Goal: Task Accomplishment & Management: Complete application form

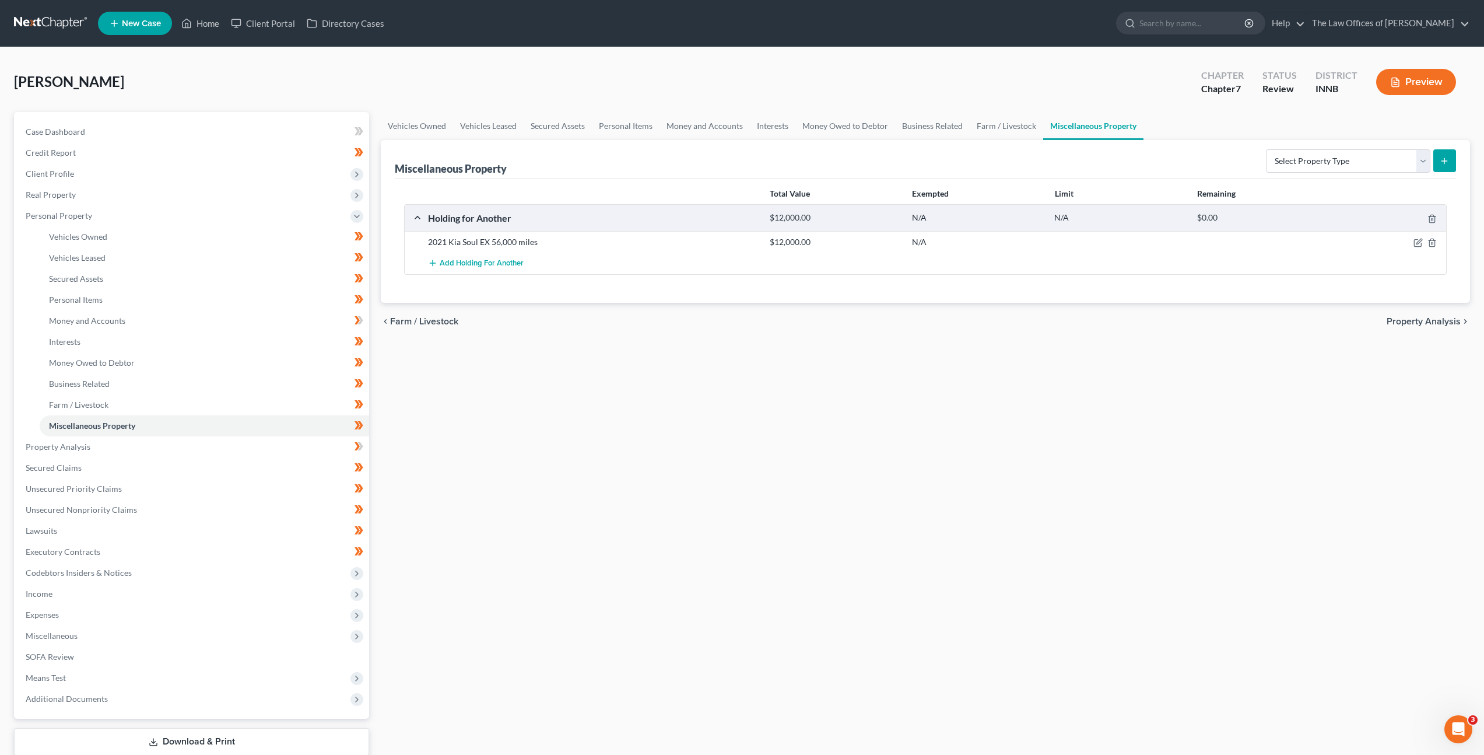
click at [535, 464] on div "Vehicles Owned Vehicles Leased Secured Assets Personal Items Money and Accounts…" at bounding box center [925, 449] width 1101 height 674
drag, startPoint x: 666, startPoint y: 409, endPoint x: 668, endPoint y: 399, distance: 10.8
click at [667, 409] on div "Vehicles Owned Vehicles Leased Secured Assets Personal Items Money and Accounts…" at bounding box center [925, 449] width 1101 height 674
click at [566, 440] on div "Vehicles Owned Vehicles Leased Secured Assets Personal Items Money and Accounts…" at bounding box center [925, 449] width 1101 height 674
click at [316, 440] on link "Property Analysis" at bounding box center [192, 446] width 353 height 21
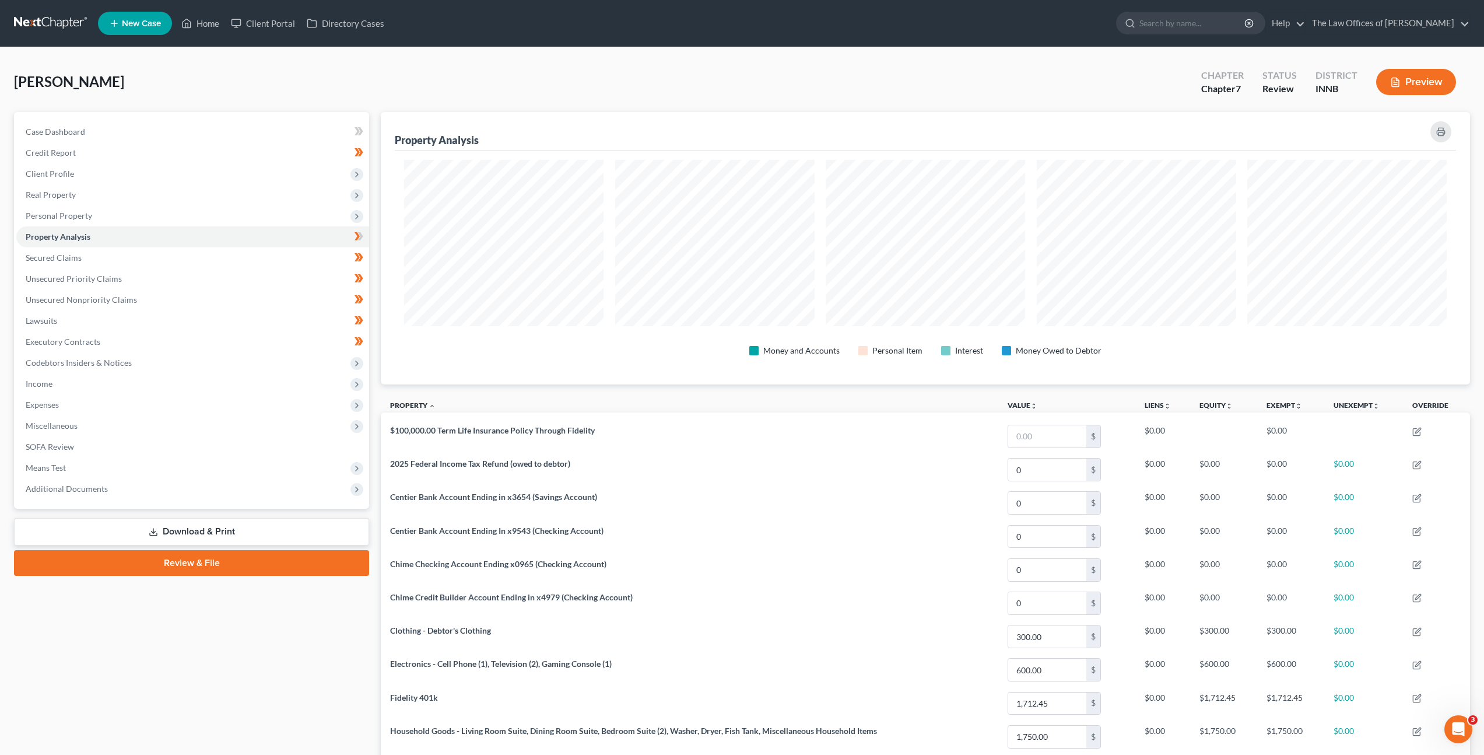
scroll to position [272, 1089]
click at [63, 28] on link at bounding box center [51, 23] width 75 height 21
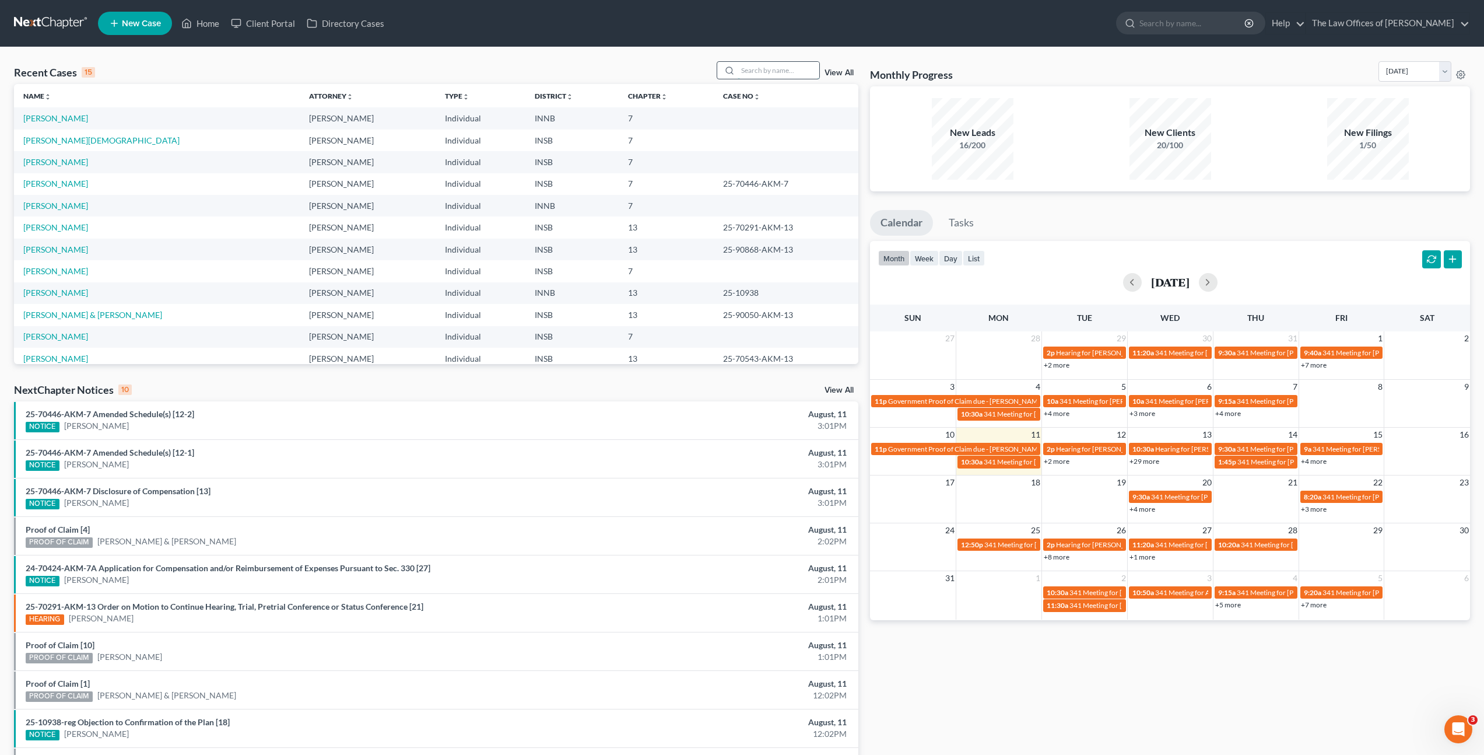
click at [777, 74] on input "search" at bounding box center [779, 70] width 82 height 17
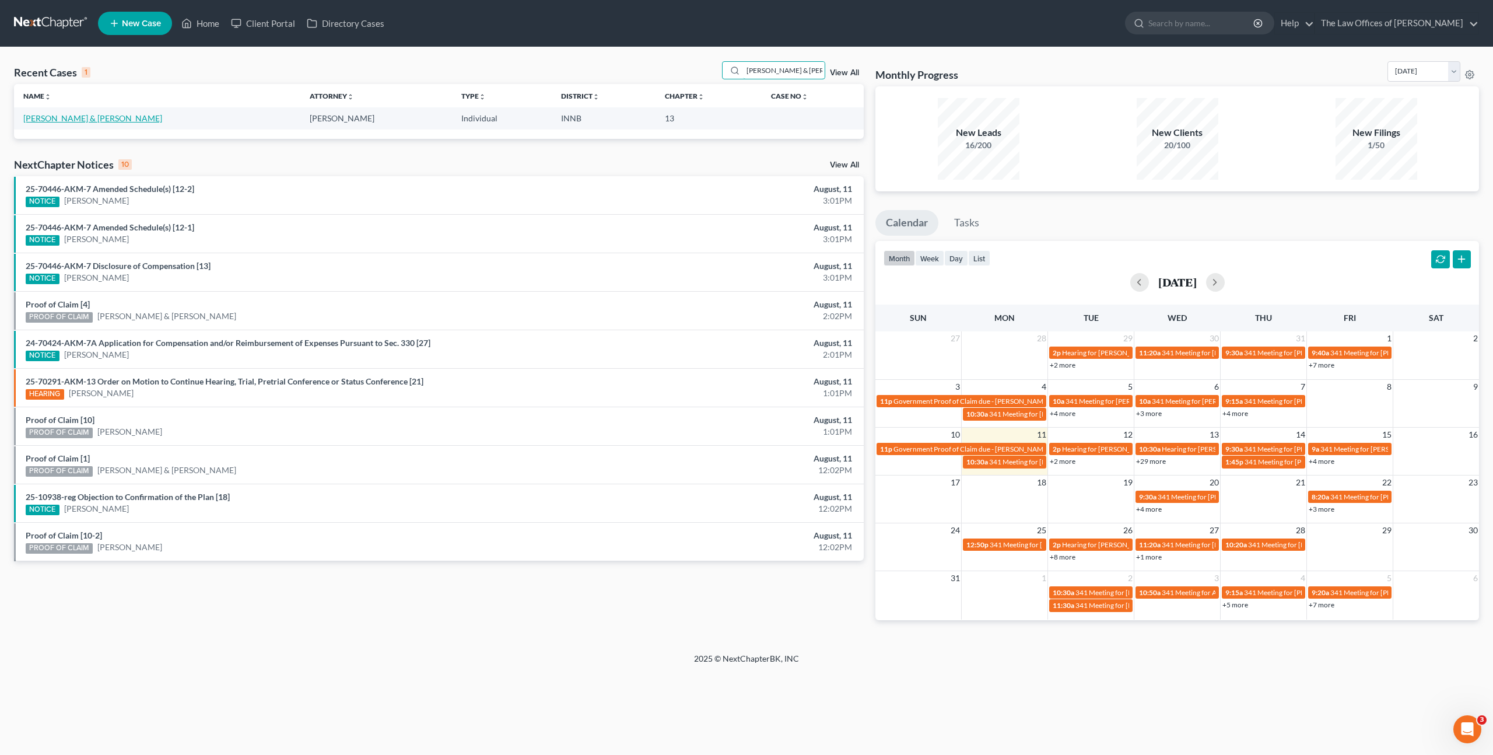
type input "[PERSON_NAME] & [PERSON_NAME]"
click at [56, 118] on link "[PERSON_NAME] & [PERSON_NAME]" at bounding box center [92, 118] width 139 height 10
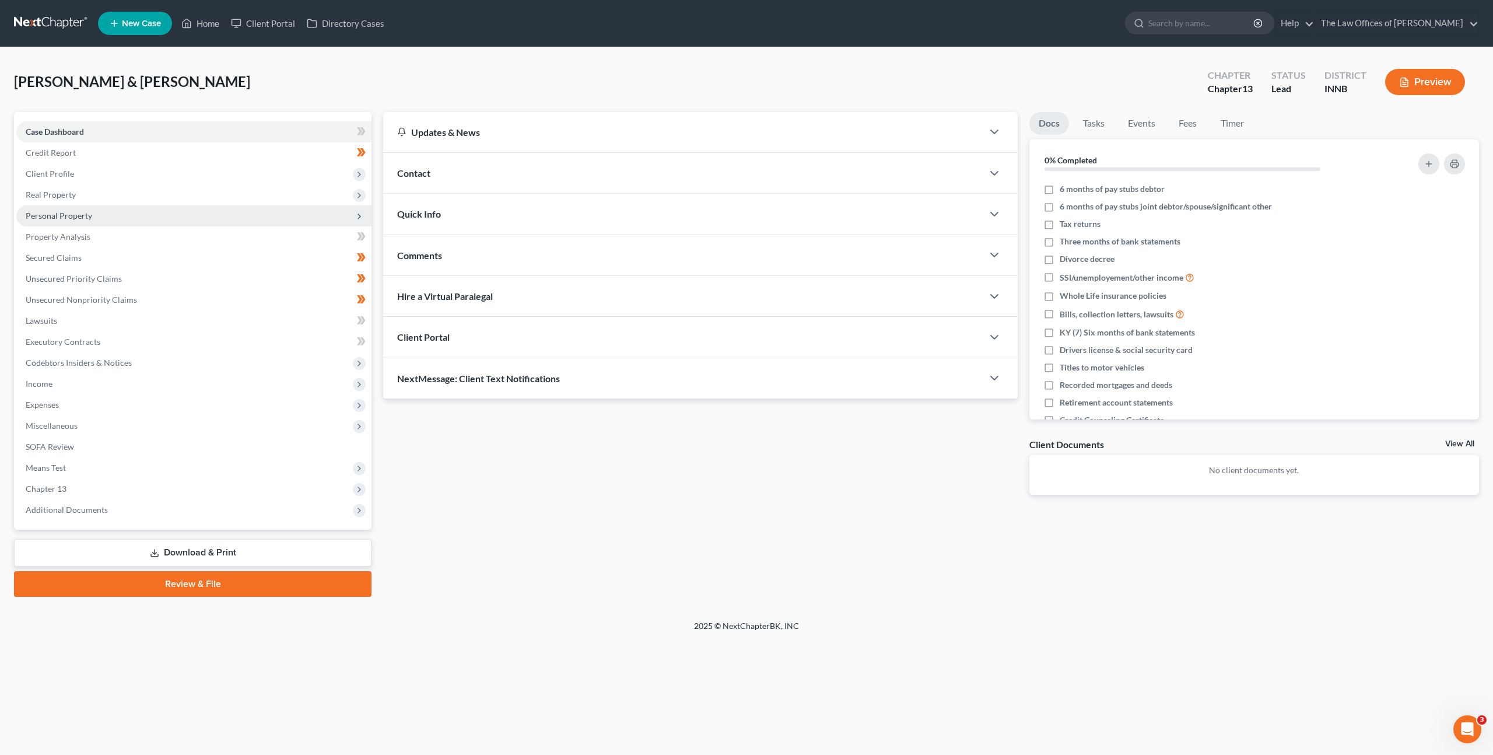
click at [122, 216] on span "Personal Property" at bounding box center [193, 215] width 355 height 21
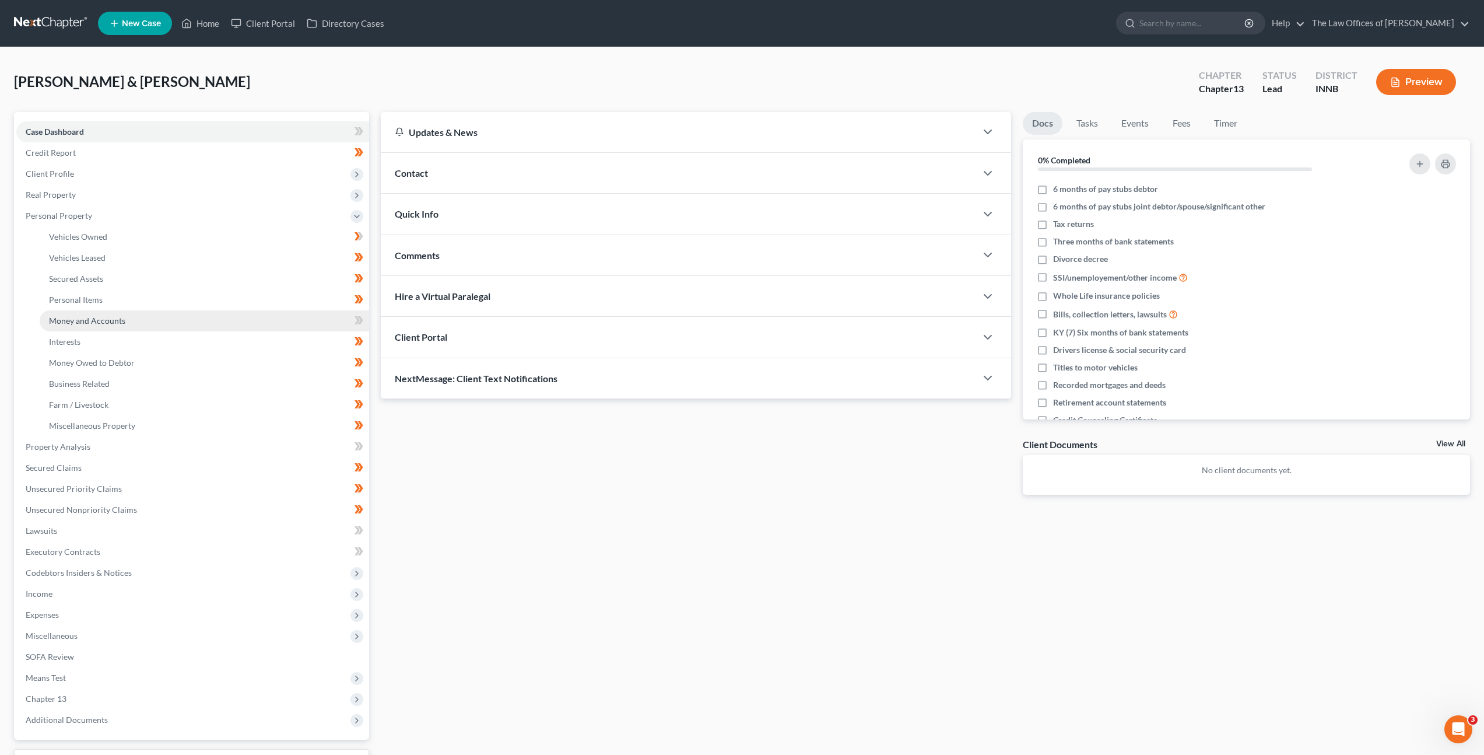
click at [131, 315] on link "Money and Accounts" at bounding box center [204, 320] width 329 height 21
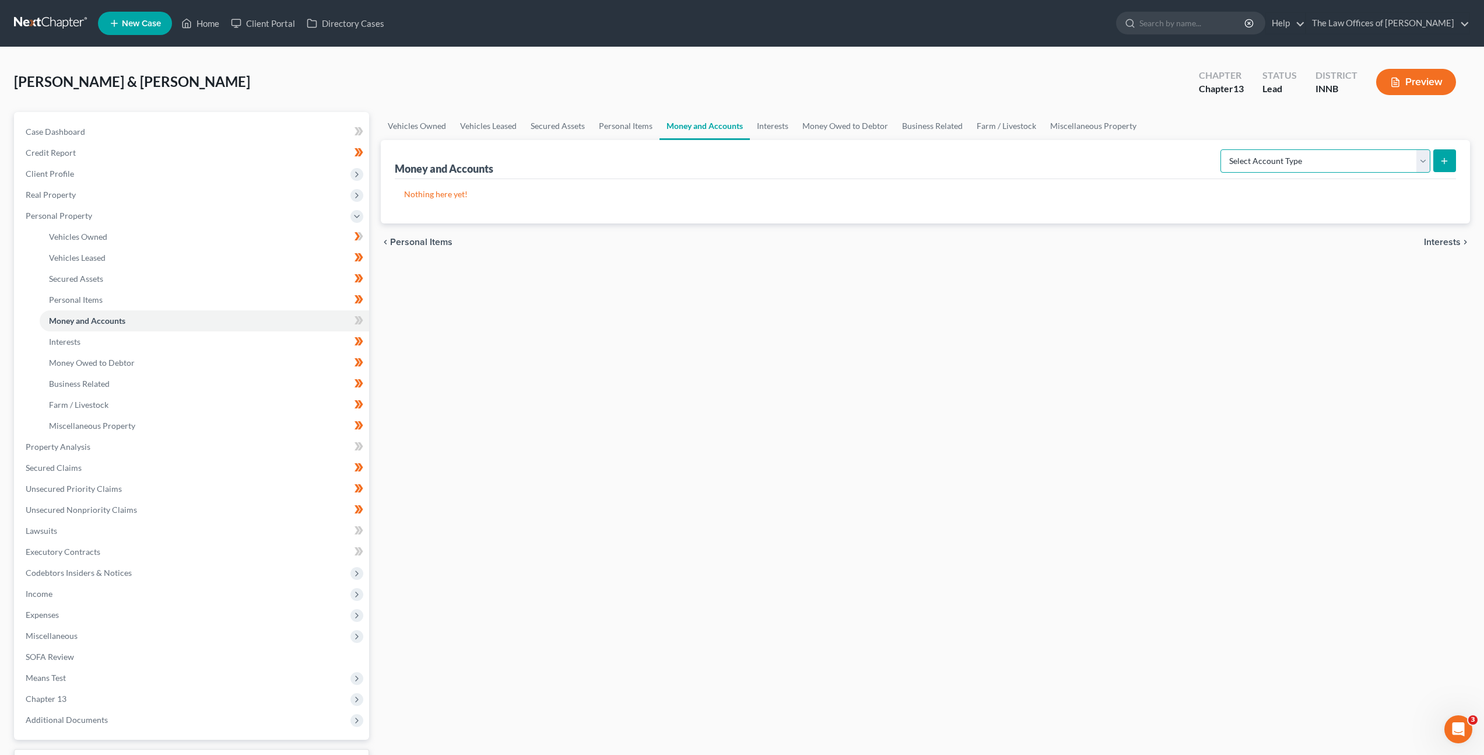
click at [1229, 160] on select "Select Account Type Brokerage Cash on Hand Certificates of Deposit Checking Acc…" at bounding box center [1326, 160] width 210 height 23
click at [1274, 167] on select "Select Account Type Brokerage Cash on Hand Certificates of Deposit Checking Acc…" at bounding box center [1326, 160] width 210 height 23
select select "checking"
click at [1223, 149] on select "Select Account Type Brokerage Cash on Hand Certificates of Deposit Checking Acc…" at bounding box center [1326, 160] width 210 height 23
click at [1441, 160] on icon "submit" at bounding box center [1444, 160] width 9 height 9
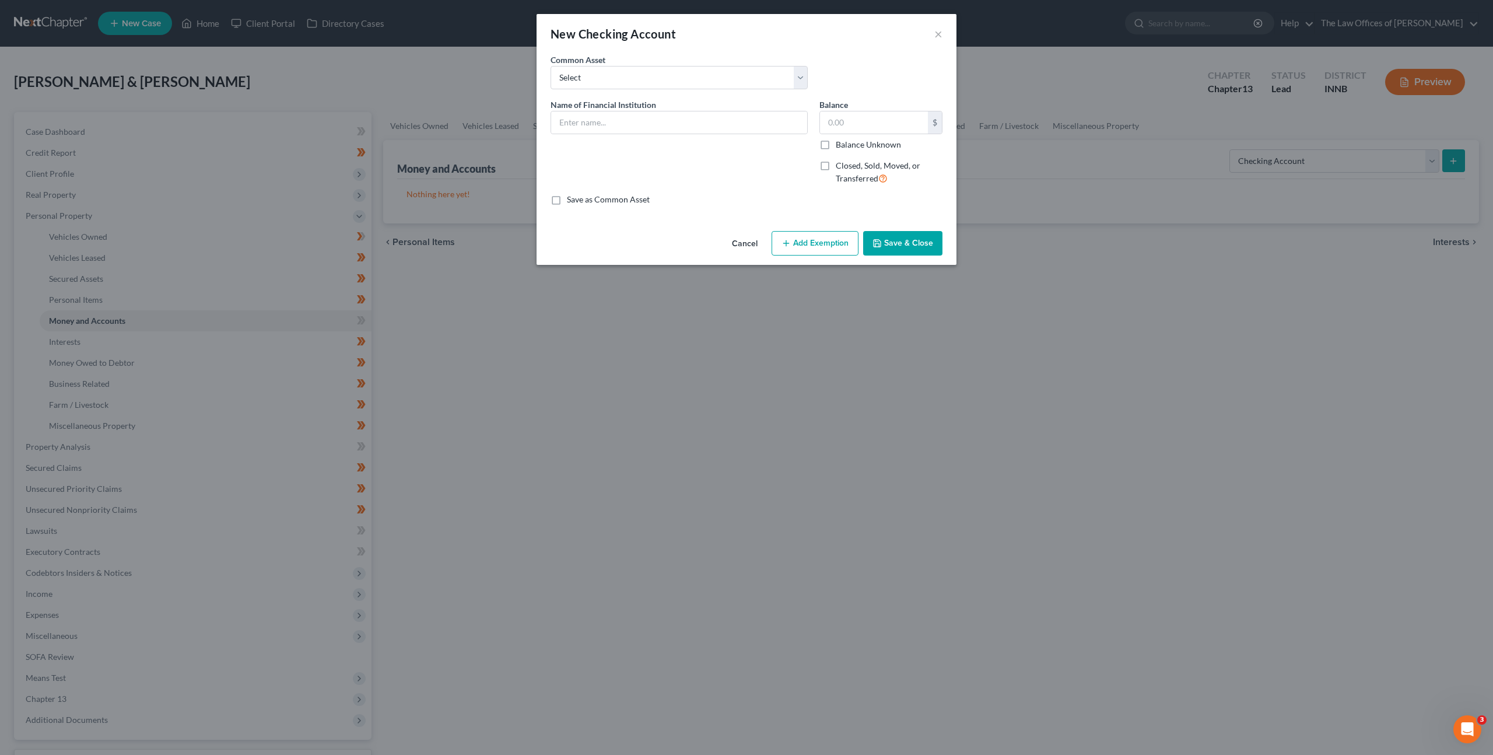
click at [1442, 160] on div "New Checking Account × An exemption set must first be selected from the Filing …" at bounding box center [746, 377] width 1493 height 755
click at [674, 82] on select "Select PNC Bank Woodforest National Bank Heritage Federal Credit Union Account …" at bounding box center [679, 77] width 257 height 23
drag, startPoint x: 637, startPoint y: 113, endPoint x: 787, endPoint y: 138, distance: 151.3
click at [644, 116] on input "text" at bounding box center [679, 122] width 256 height 22
click at [559, 125] on input "Bank of America Account Ending in x0371" at bounding box center [679, 122] width 256 height 22
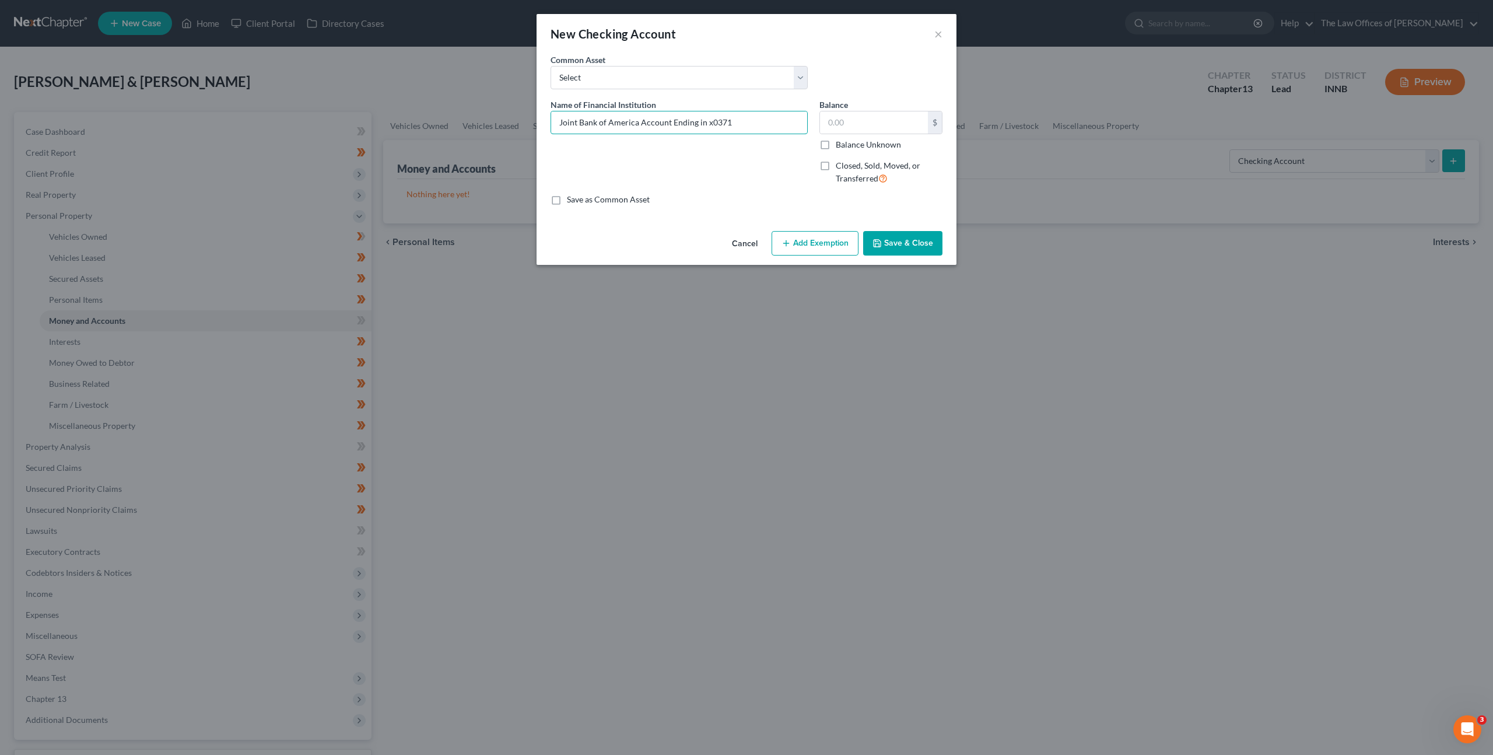
type input "Joint Bank of America Account Ending in x0371"
click at [928, 244] on button "Save & Close" at bounding box center [902, 243] width 79 height 24
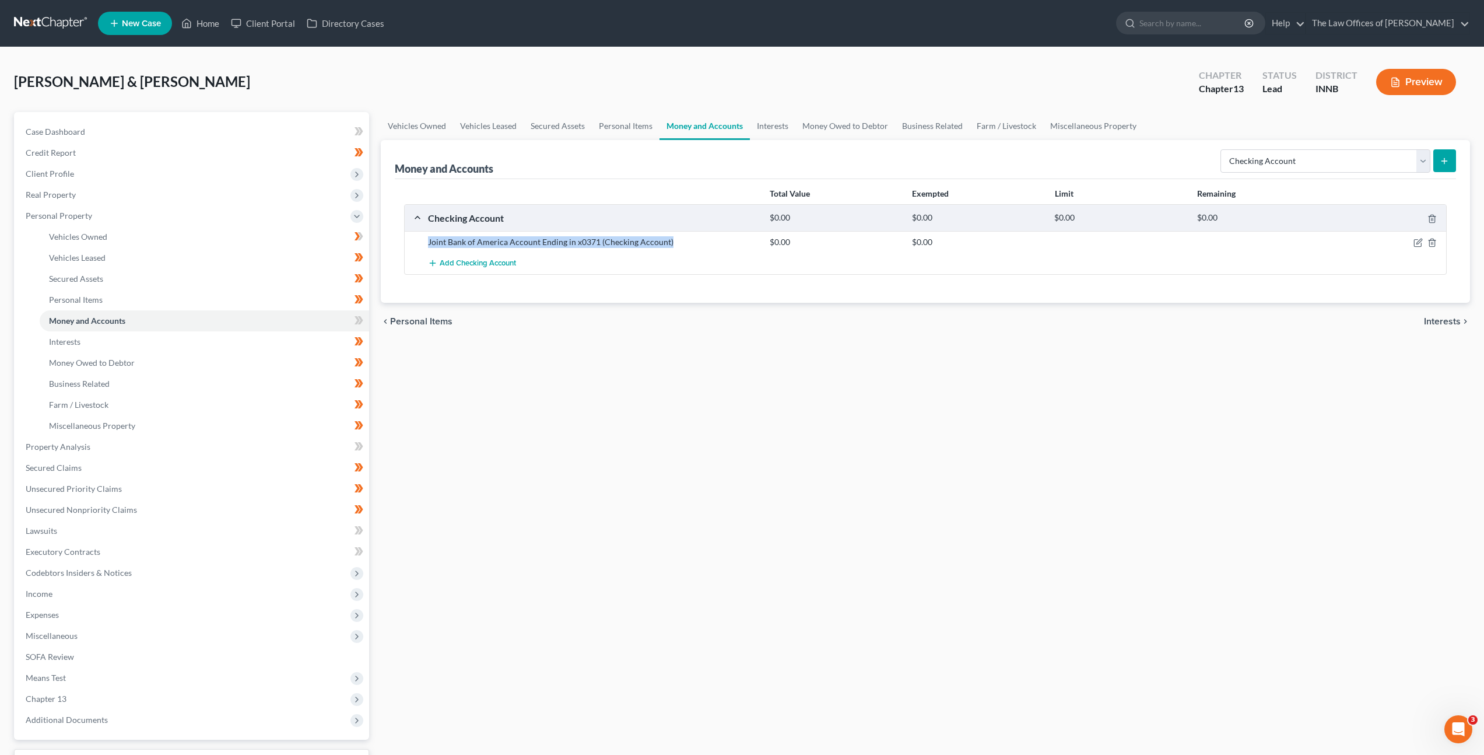
drag, startPoint x: 425, startPoint y: 240, endPoint x: 672, endPoint y: 246, distance: 247.4
click at [672, 246] on div "Joint Bank of America Account Ending in x0371 (Checking Account)" at bounding box center [593, 242] width 342 height 12
copy div "Joint Bank of America Account Ending in x0371 (Checking Account)"
click at [455, 261] on span "Add Checking Account" at bounding box center [478, 263] width 76 height 9
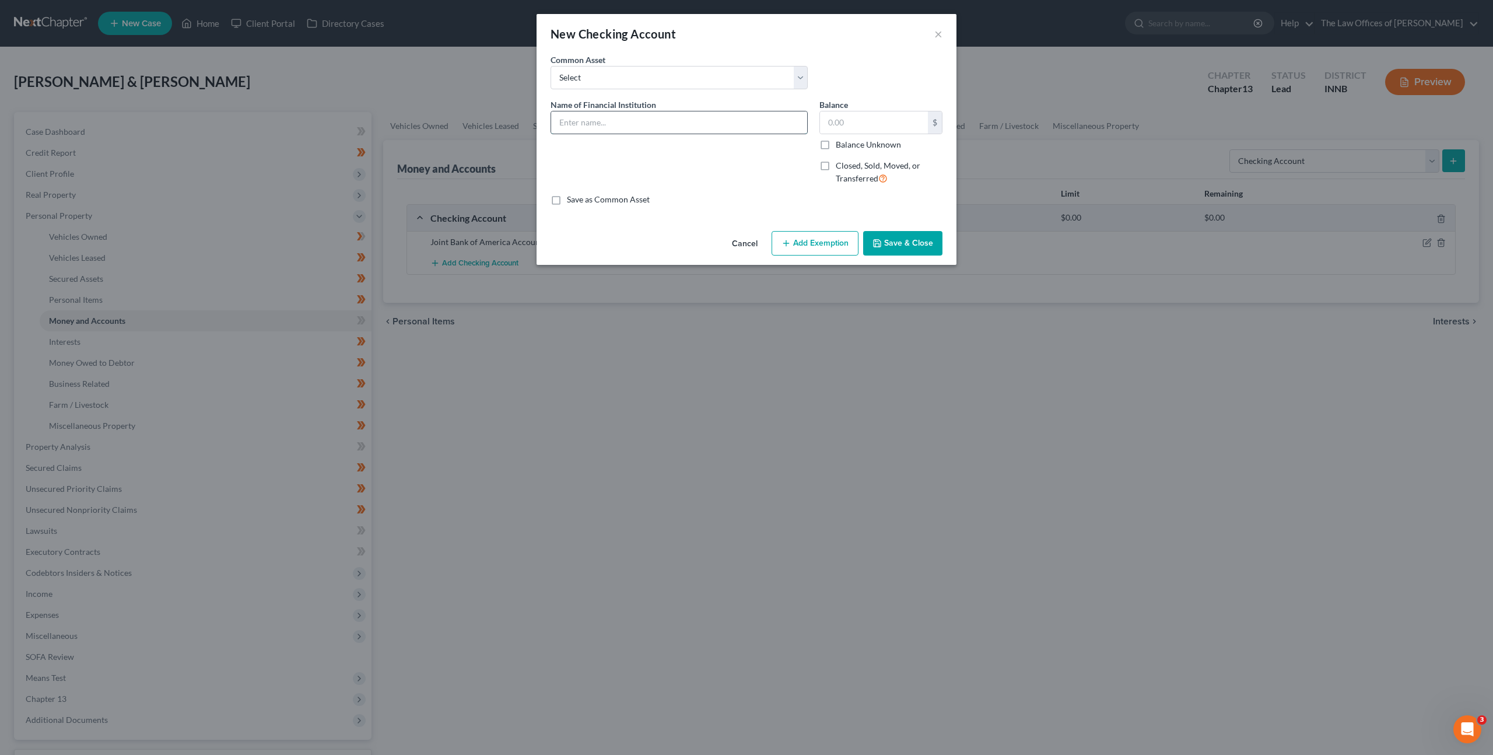
click at [621, 122] on input "text" at bounding box center [679, 122] width 256 height 22
paste input "Joint Bank of America Account Ending in x0371 (Checking Account)"
drag, startPoint x: 732, startPoint y: 122, endPoint x: 879, endPoint y: 124, distance: 147.6
click at [879, 124] on div "Name of Financial Institution * Joint Bank of America Account Ending in x0371 (…" at bounding box center [747, 147] width 404 height 96
click at [733, 121] on input "Joint Bank of America Account Ending in x0371" at bounding box center [679, 122] width 256 height 22
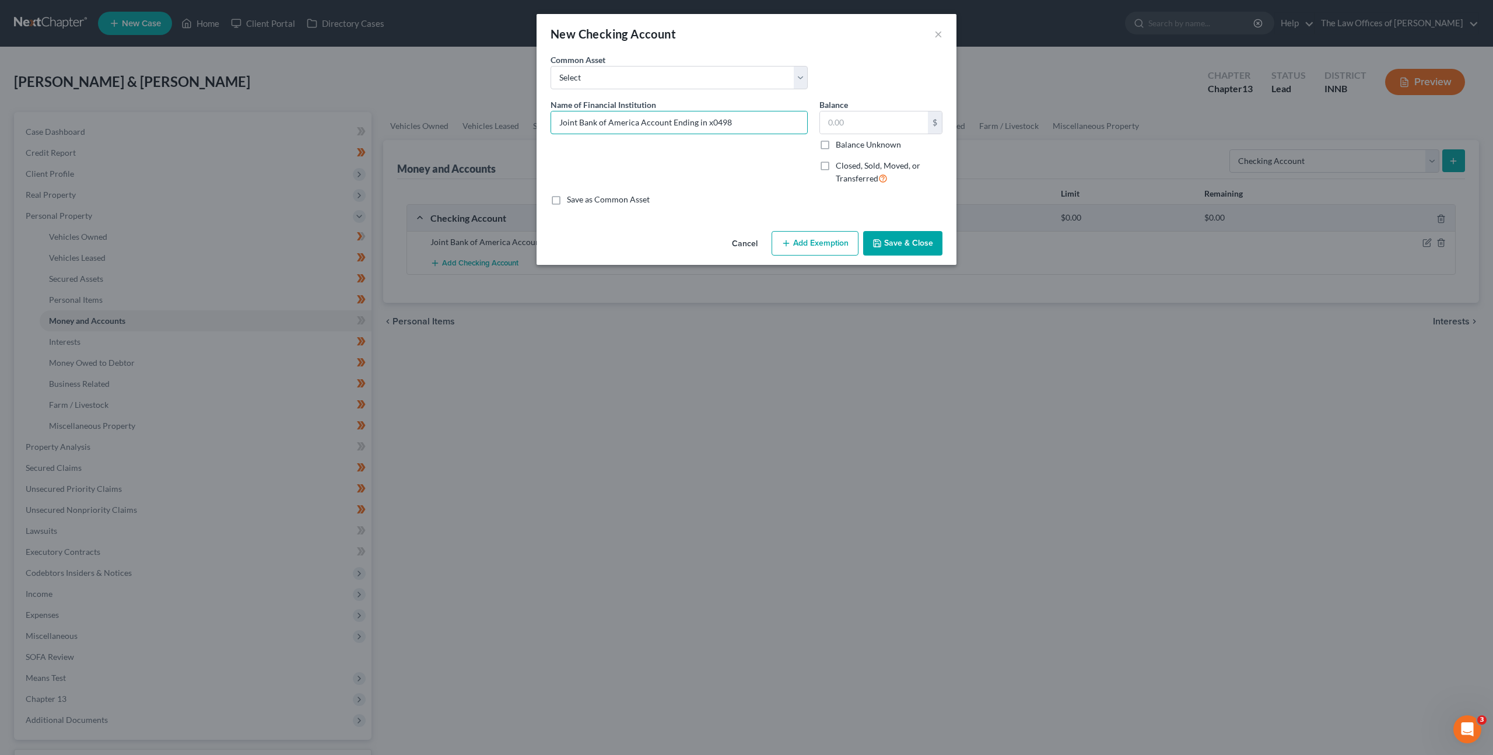
type input "Joint Bank of America Account Ending in x0498"
click at [921, 240] on button "Save & Close" at bounding box center [902, 243] width 79 height 24
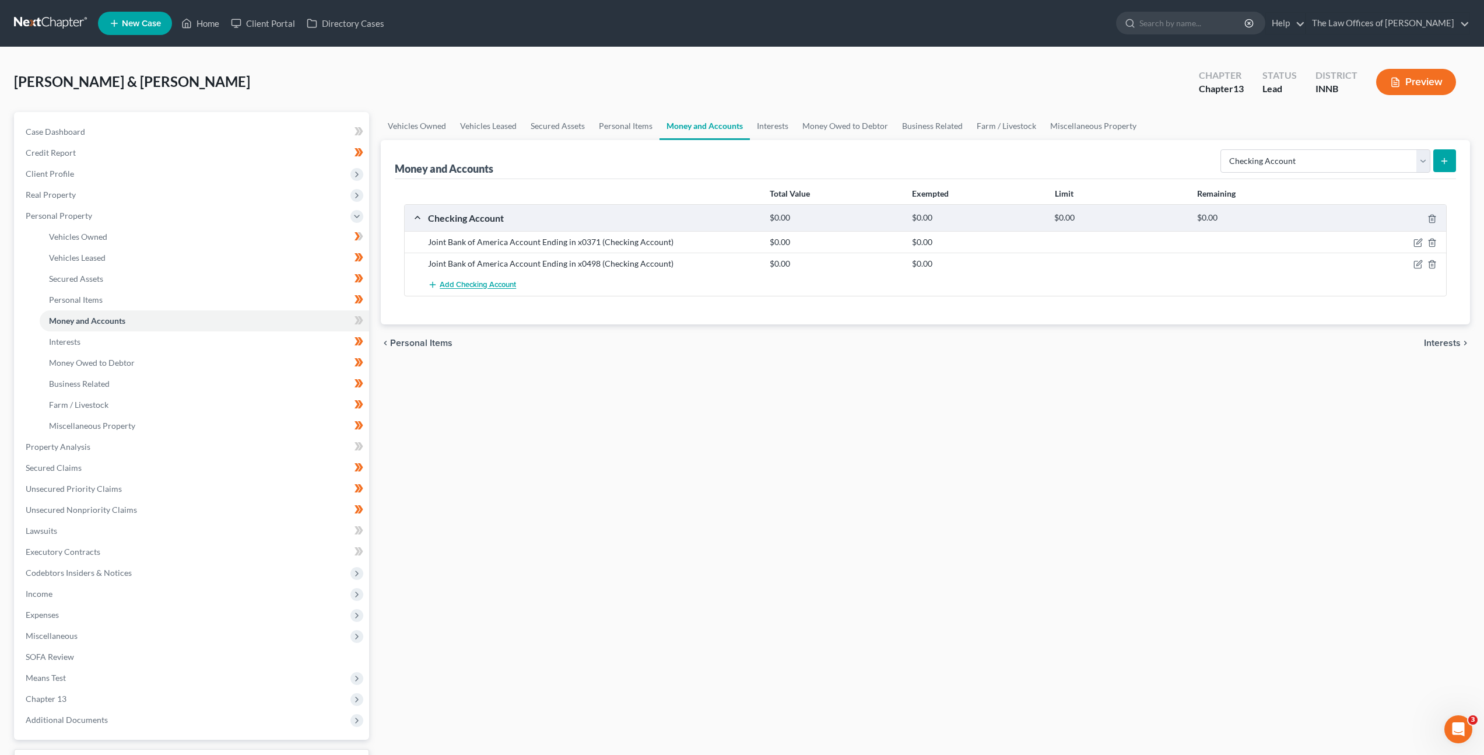
click at [482, 288] on span "Add Checking Account" at bounding box center [478, 285] width 76 height 9
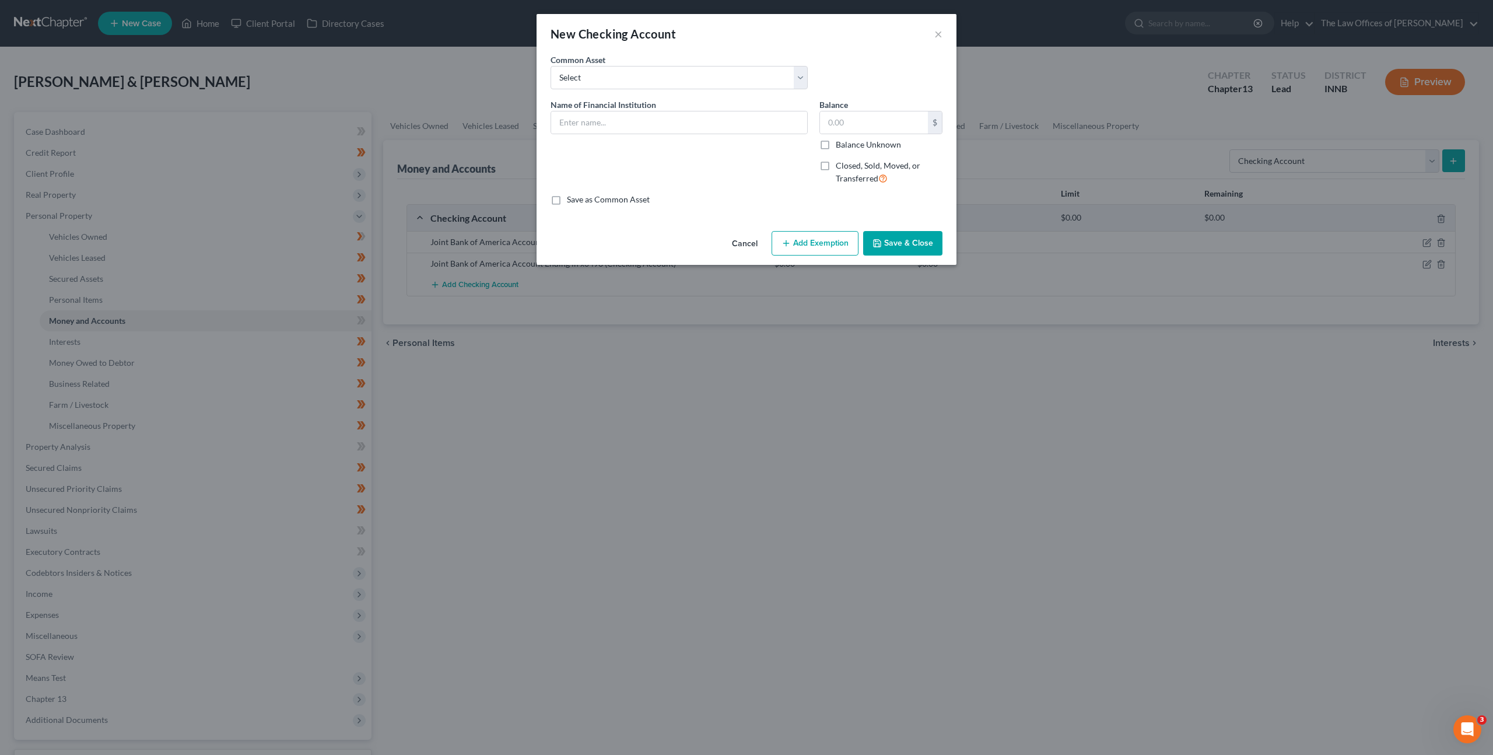
click at [625, 101] on span "Name of Financial Institution" at bounding box center [604, 105] width 106 height 10
click at [628, 118] on input "text" at bounding box center [679, 122] width 256 height 22
paste input "Joint Bank of America Account Ending in x0371"
type input "Joint Bank of America Account Ending in x0575"
click at [909, 241] on button "Save & Close" at bounding box center [902, 243] width 79 height 24
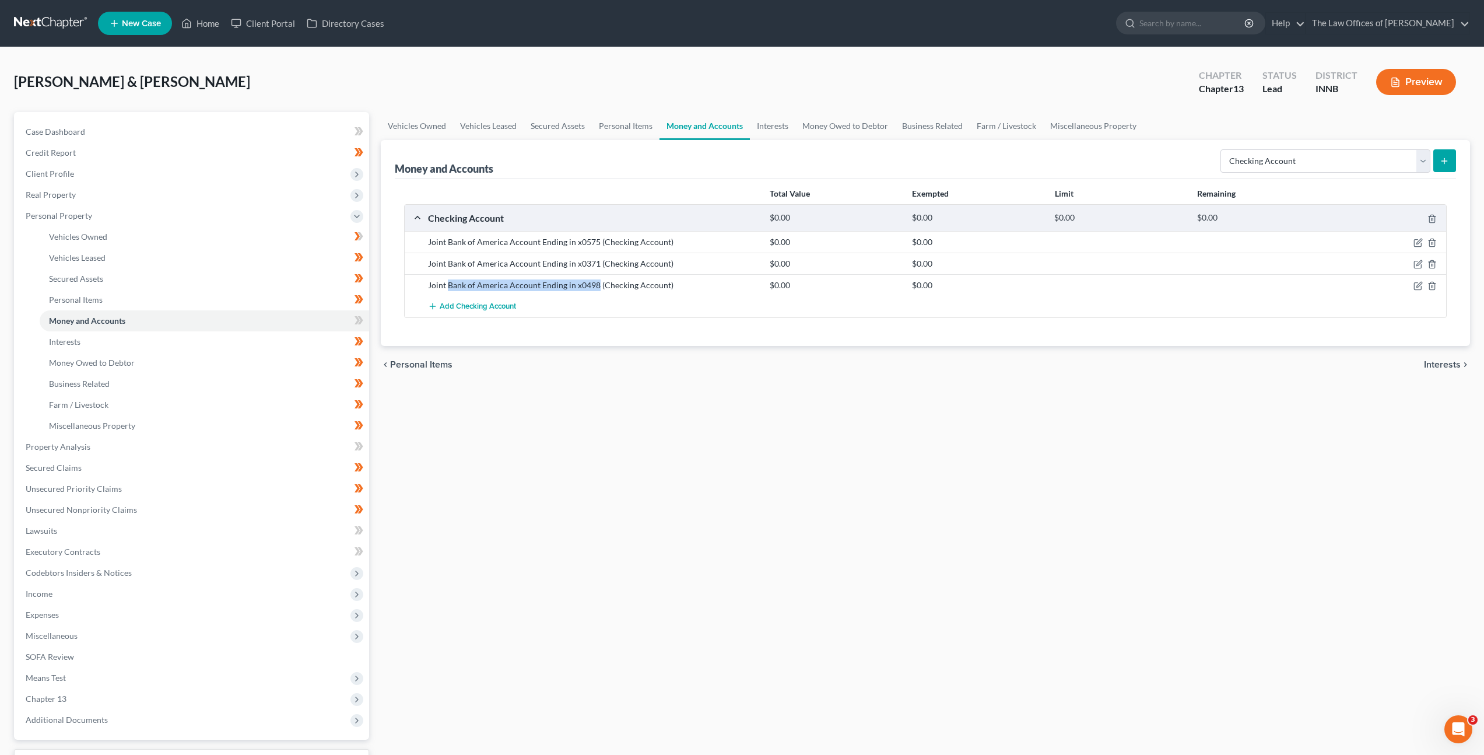
drag, startPoint x: 447, startPoint y: 285, endPoint x: 595, endPoint y: 288, distance: 147.6
click at [595, 288] on div "Joint Bank of America Account Ending in x0498 (Checking Account)" at bounding box center [593, 285] width 342 height 12
copy div "Bank of America Account Ending in x0498"
click at [458, 306] on span "Add Checking Account" at bounding box center [478, 306] width 76 height 9
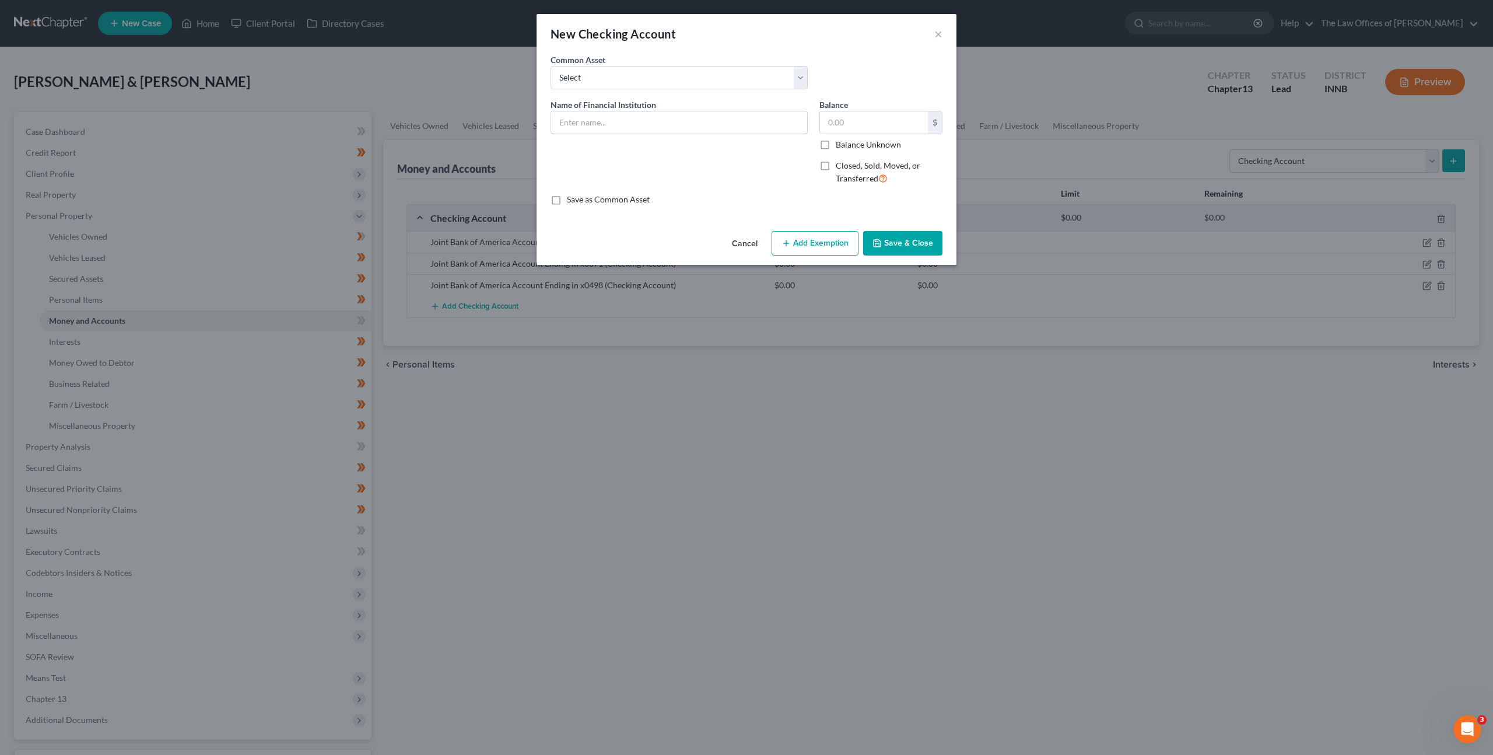
drag, startPoint x: 631, startPoint y: 124, endPoint x: 632, endPoint y: 143, distance: 19.8
click at [631, 124] on input "text" at bounding box center [679, 122] width 256 height 22
paste input "Bank of America Account Ending in x0498"
type input "Bank of America Account Ending in x3288"
click at [882, 244] on icon "button" at bounding box center [876, 243] width 9 height 9
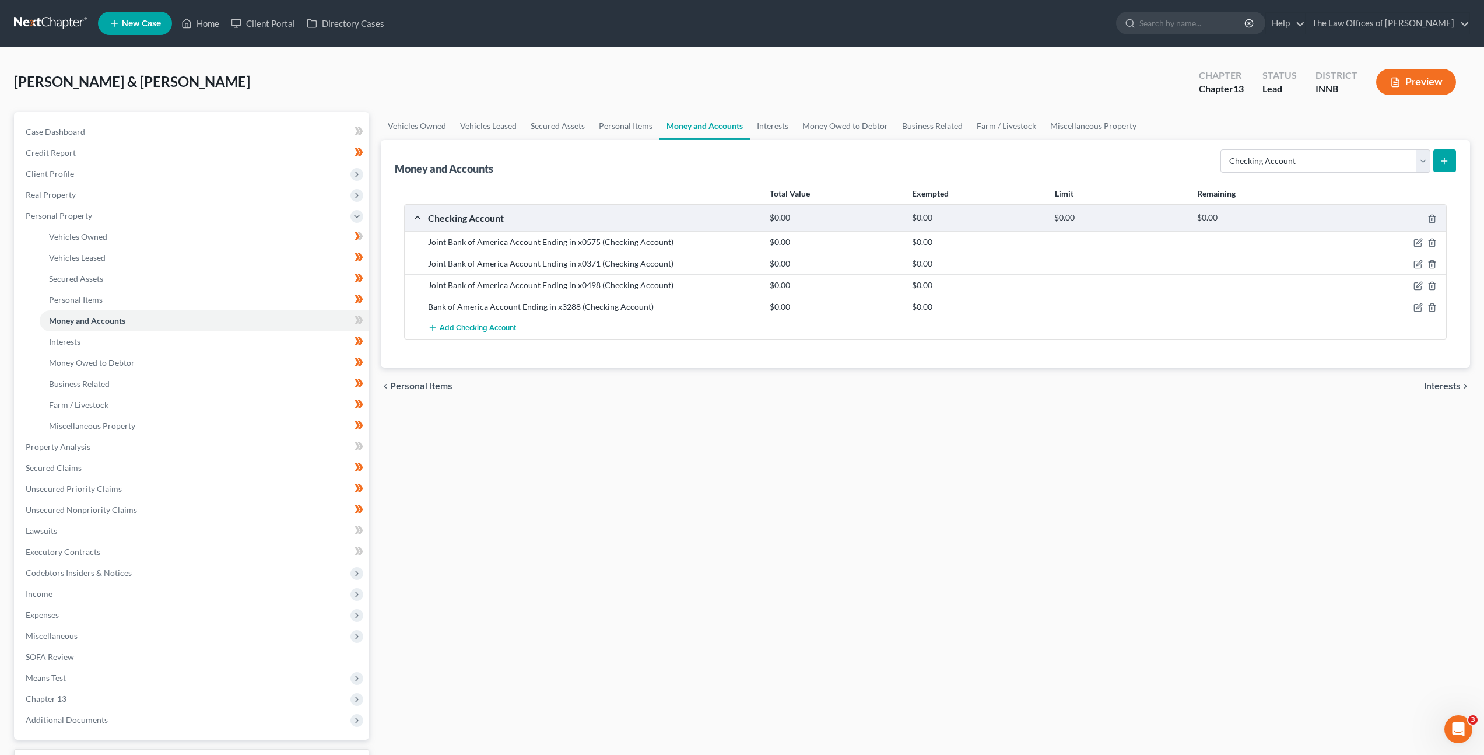
click at [832, 410] on div "Vehicles Owned Vehicles Leased Secured Assets Personal Items Money and Accounts…" at bounding box center [925, 459] width 1101 height 695
click at [493, 335] on button "Add Checking Account" at bounding box center [472, 328] width 88 height 22
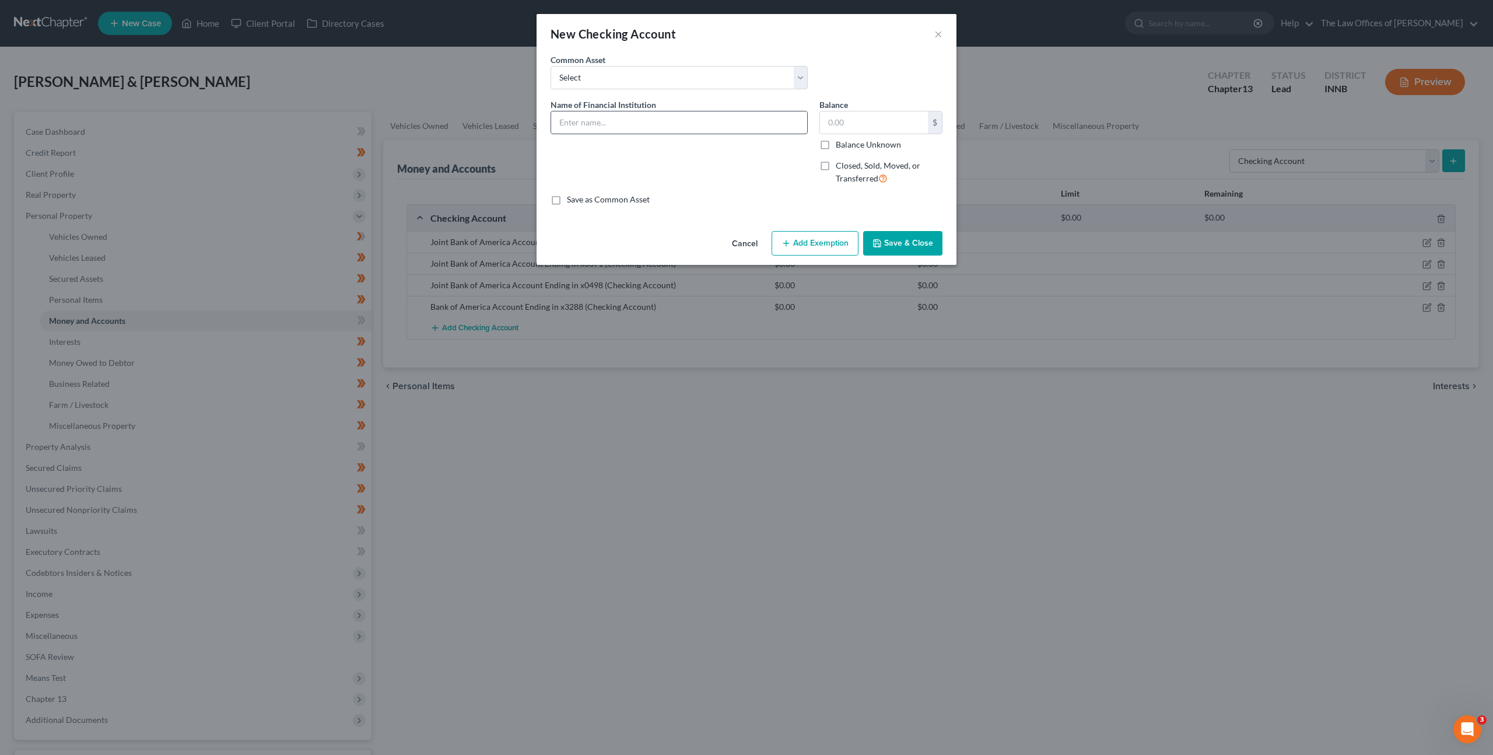
click at [643, 131] on input "text" at bounding box center [679, 122] width 256 height 22
paste input "Bank of America Account Ending in x0498"
type input "Bank of America Account Ending in x5081"
click at [927, 250] on button "Save & Close" at bounding box center [902, 243] width 79 height 24
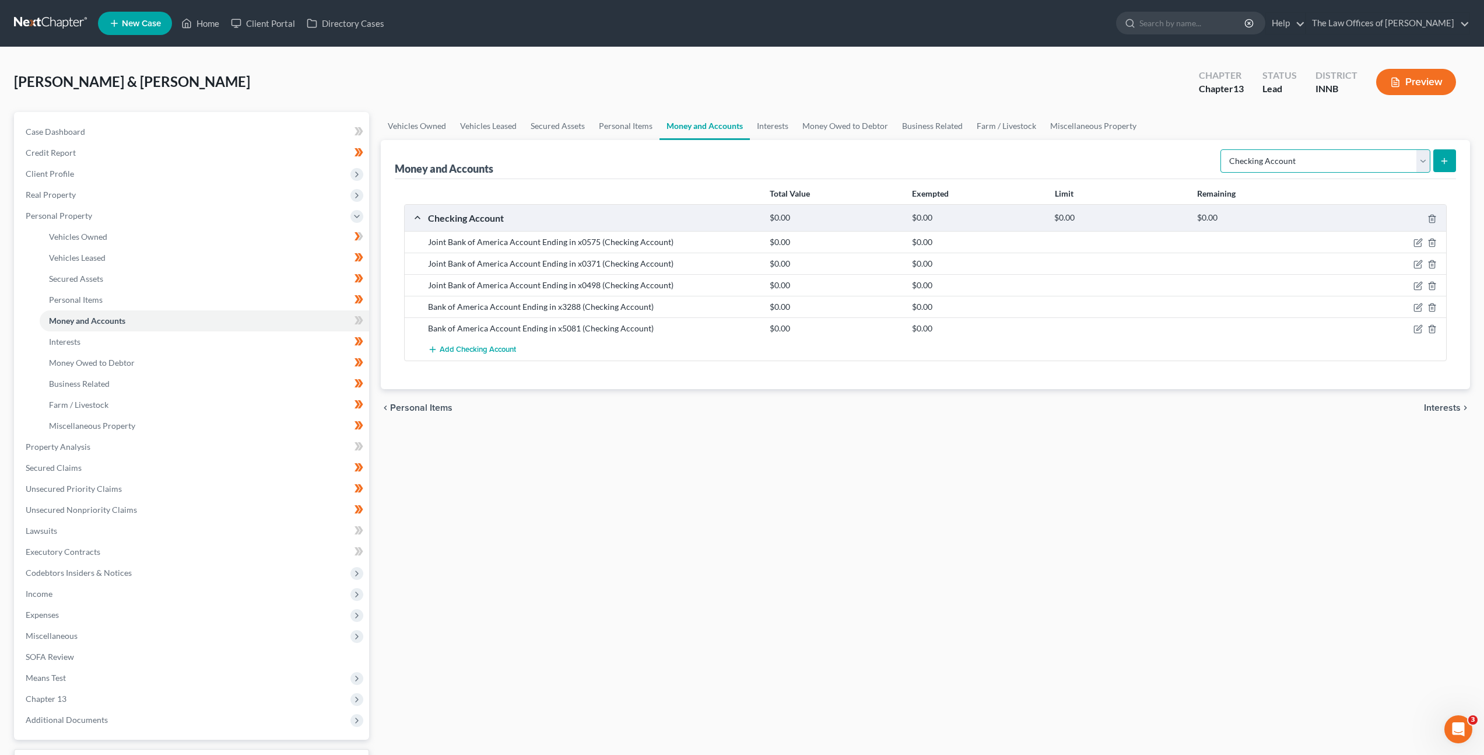
click at [1329, 157] on select "Select Account Type Brokerage Cash on Hand Certificates of Deposit Checking Acc…" at bounding box center [1326, 160] width 210 height 23
select select "savings"
click at [1223, 149] on select "Select Account Type Brokerage Cash on Hand Certificates of Deposit Checking Acc…" at bounding box center [1326, 160] width 210 height 23
click at [1443, 161] on line "submit" at bounding box center [1444, 161] width 5 height 0
